Goal: Task Accomplishment & Management: Complete application form

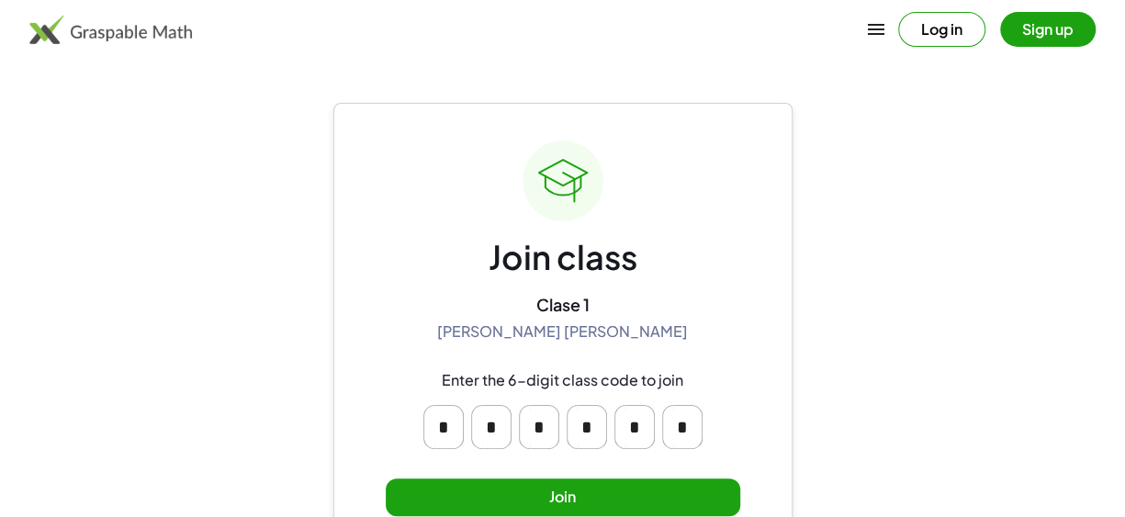
click at [573, 496] on button "Join" at bounding box center [563, 498] width 355 height 38
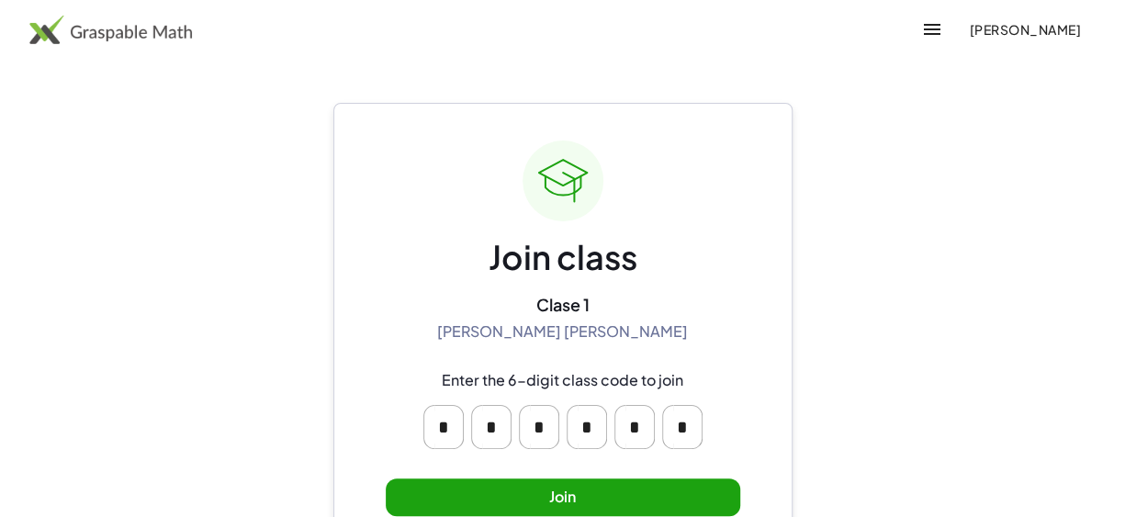
click at [580, 494] on button "Join" at bounding box center [563, 498] width 355 height 38
